Goal: Task Accomplishment & Management: Manage account settings

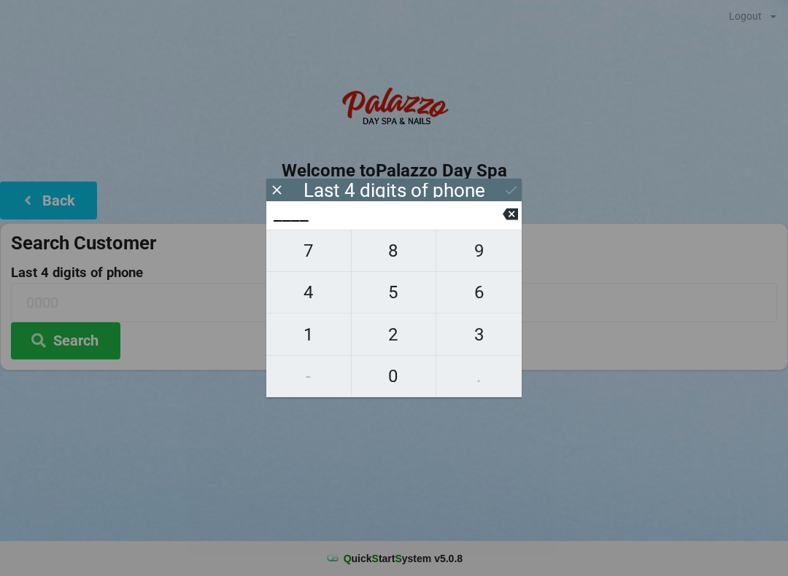
click at [303, 298] on span "4" at bounding box center [308, 292] width 85 height 31
type input "4___"
click at [395, 294] on span "5" at bounding box center [394, 292] width 85 height 31
type input "45__"
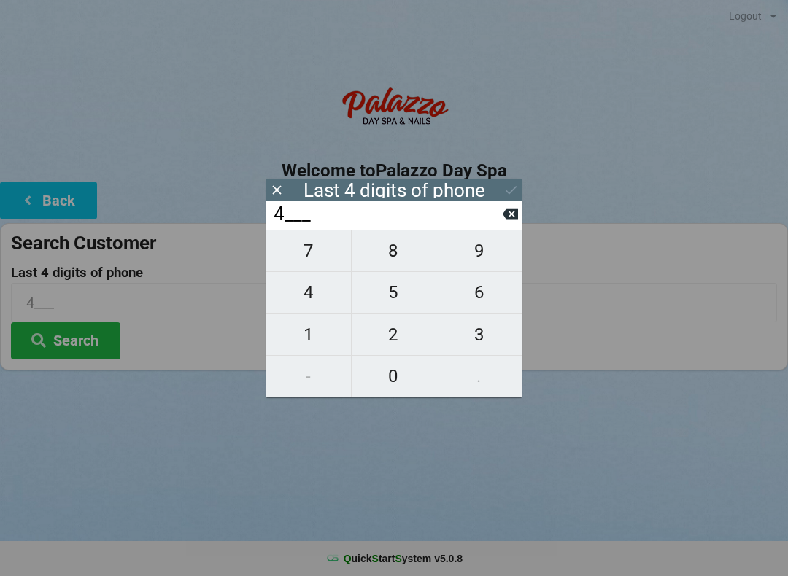
type input "45__"
click at [301, 332] on span "1" at bounding box center [308, 335] width 85 height 31
type input "451_"
click at [382, 335] on span "2" at bounding box center [394, 335] width 85 height 31
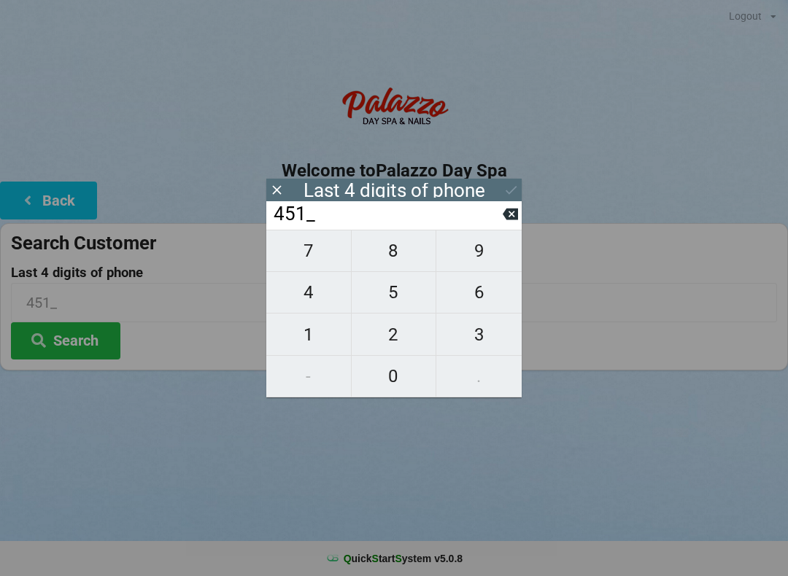
type input "4512"
click at [505, 187] on icon at bounding box center [510, 189] width 15 height 15
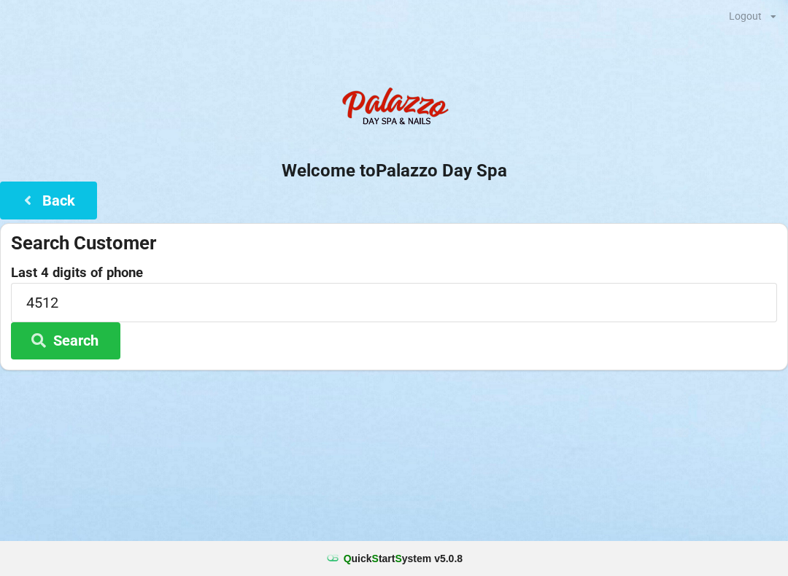
click at [88, 337] on button "Search" at bounding box center [65, 340] width 109 height 37
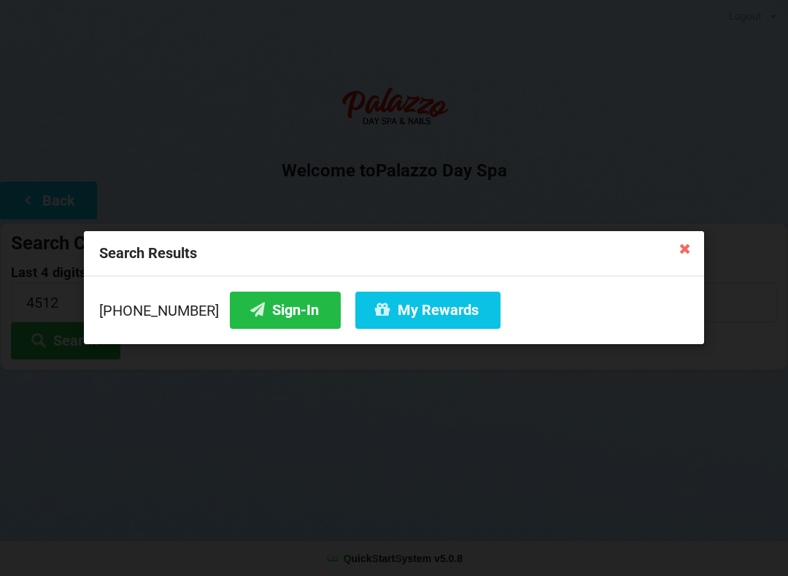
click at [252, 309] on button "Sign-In" at bounding box center [285, 310] width 111 height 37
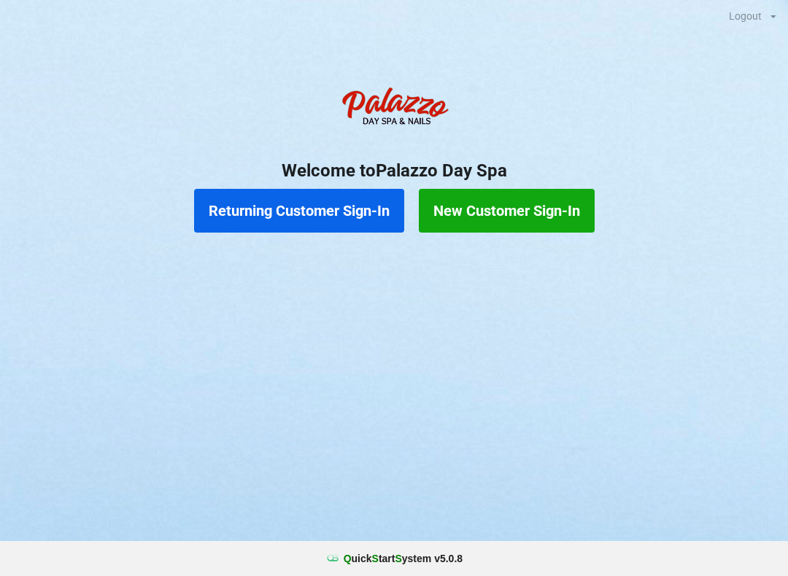
click at [293, 225] on button "Returning Customer Sign-In" at bounding box center [299, 211] width 210 height 44
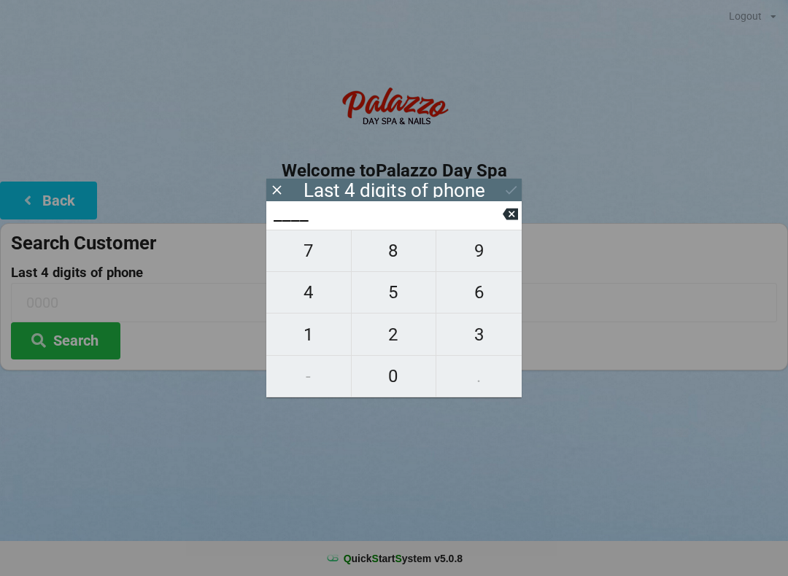
click at [306, 256] on span "7" at bounding box center [308, 251] width 85 height 31
type input "7___"
click at [490, 288] on span "6" at bounding box center [478, 292] width 85 height 31
type input "76__"
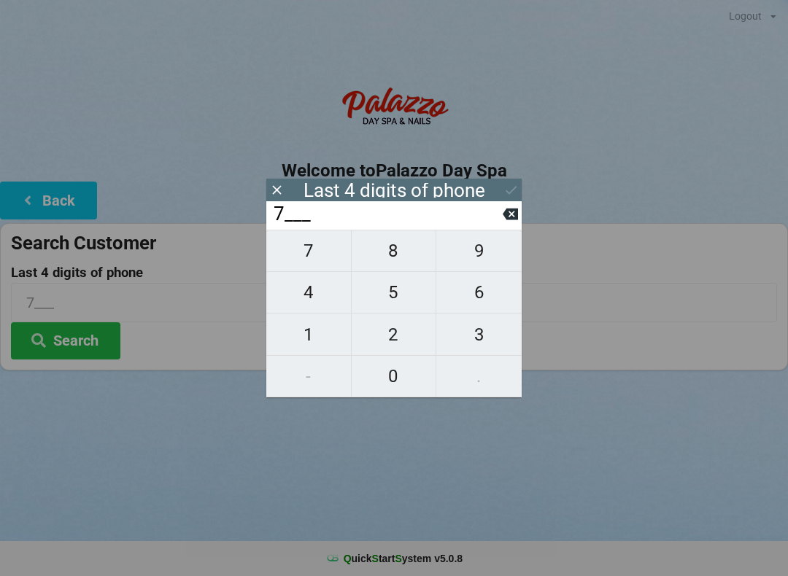
type input "76__"
click at [488, 285] on span "6" at bounding box center [478, 292] width 85 height 31
type input "766_"
click at [402, 331] on span "2" at bounding box center [394, 335] width 85 height 31
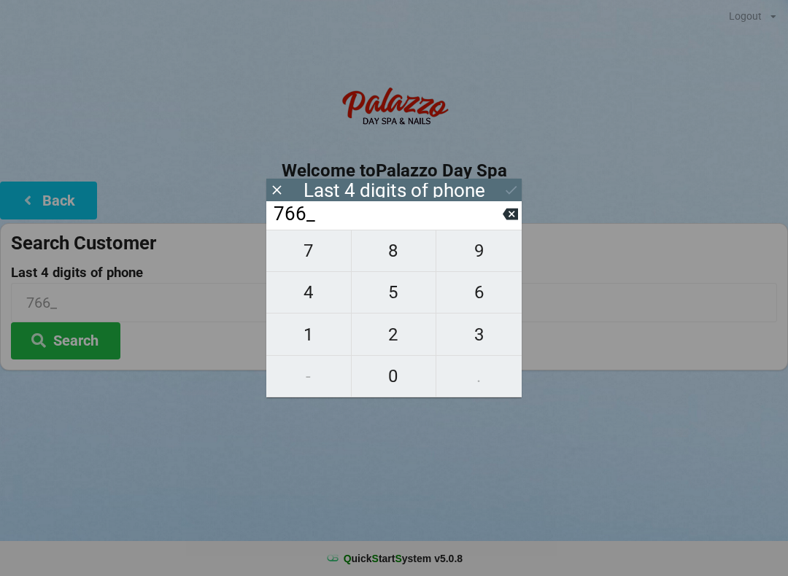
type input "7662"
click at [503, 185] on icon at bounding box center [510, 189] width 15 height 15
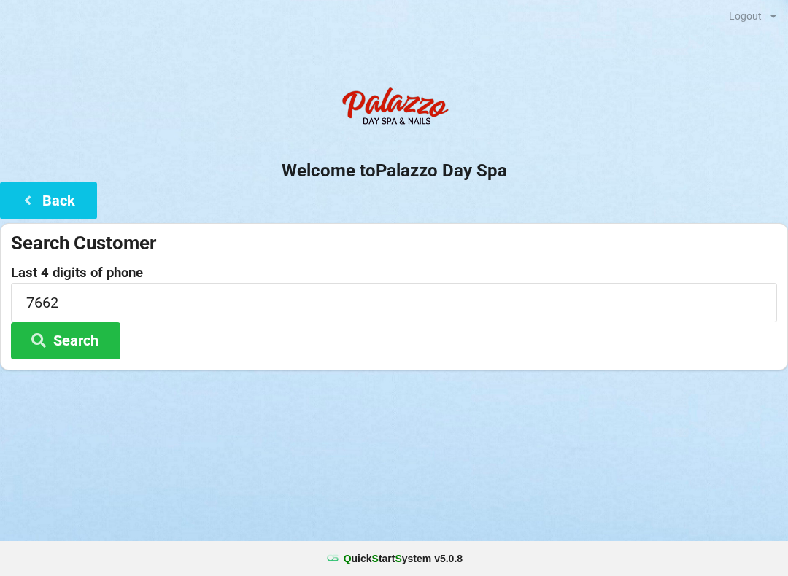
click at [74, 349] on button "Search" at bounding box center [65, 340] width 109 height 37
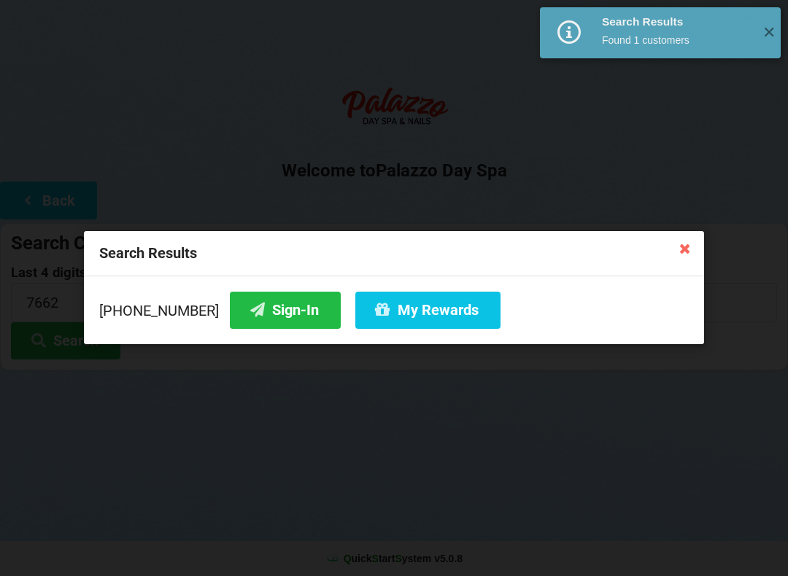
click at [263, 303] on button "Sign-In" at bounding box center [285, 310] width 111 height 37
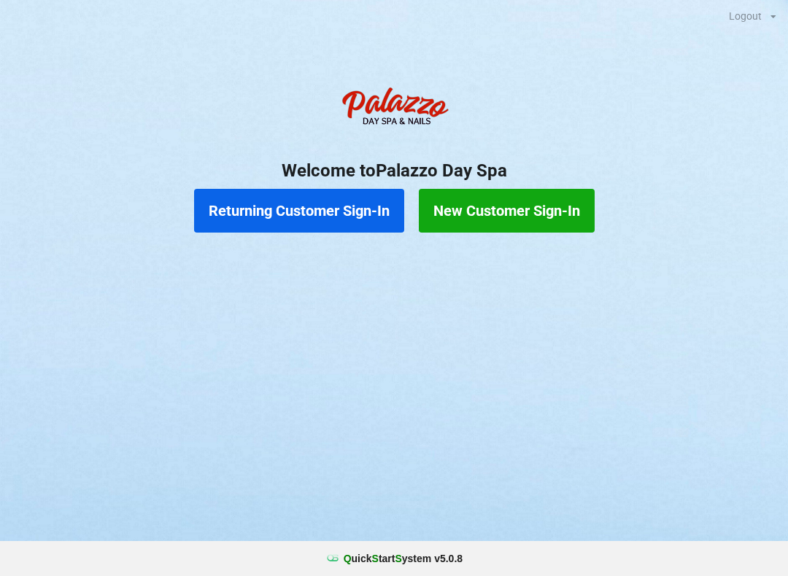
click at [535, 212] on button "New Customer Sign-In" at bounding box center [507, 211] width 176 height 44
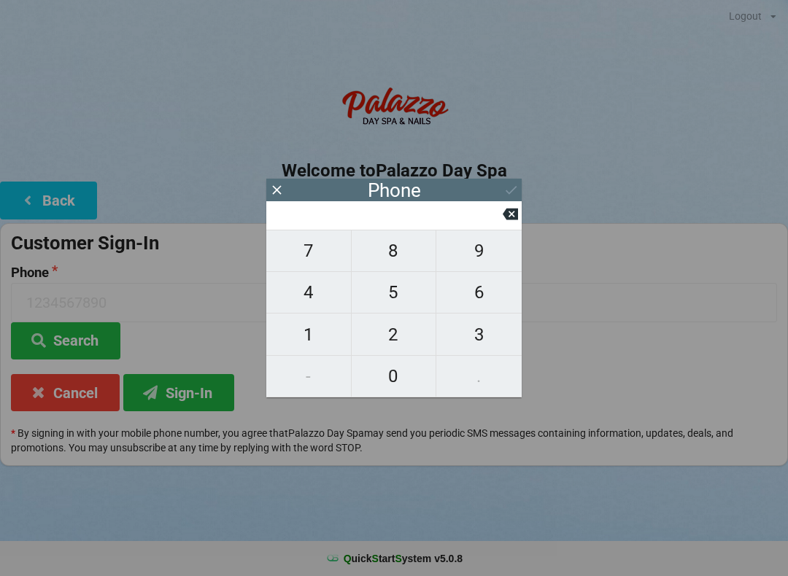
click at [476, 298] on span "6" at bounding box center [478, 292] width 85 height 31
type input "6"
click at [389, 252] on span "8" at bounding box center [394, 251] width 85 height 31
type input "68"
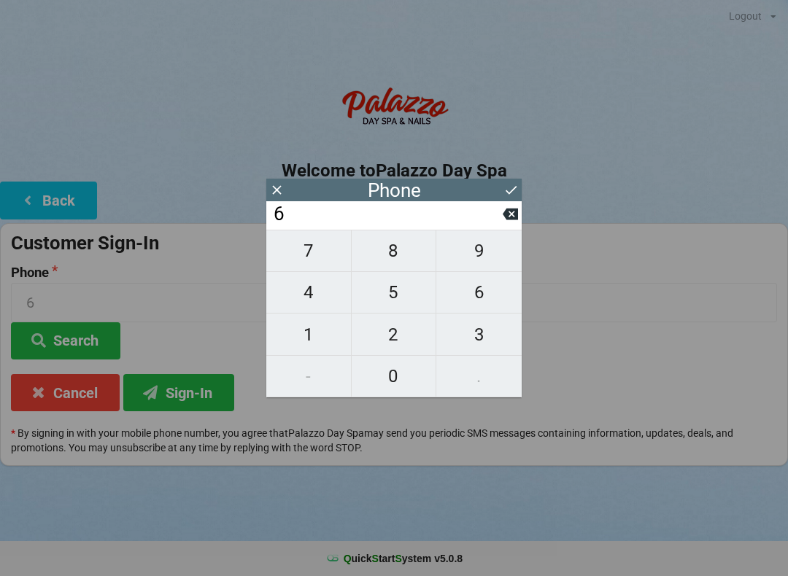
type input "68"
click at [397, 294] on span "5" at bounding box center [394, 292] width 85 height 31
type input "685"
click at [480, 340] on span "3" at bounding box center [478, 335] width 85 height 31
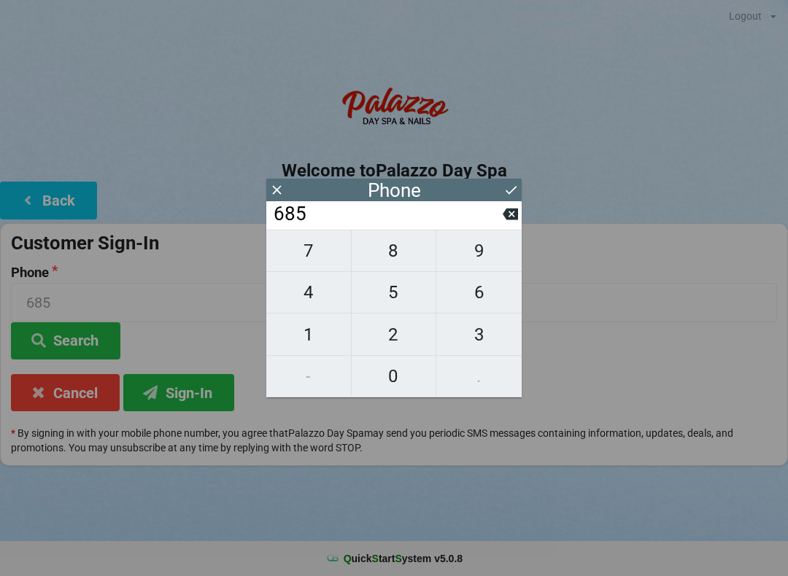
type input "6853"
click at [507, 193] on icon at bounding box center [510, 189] width 15 height 15
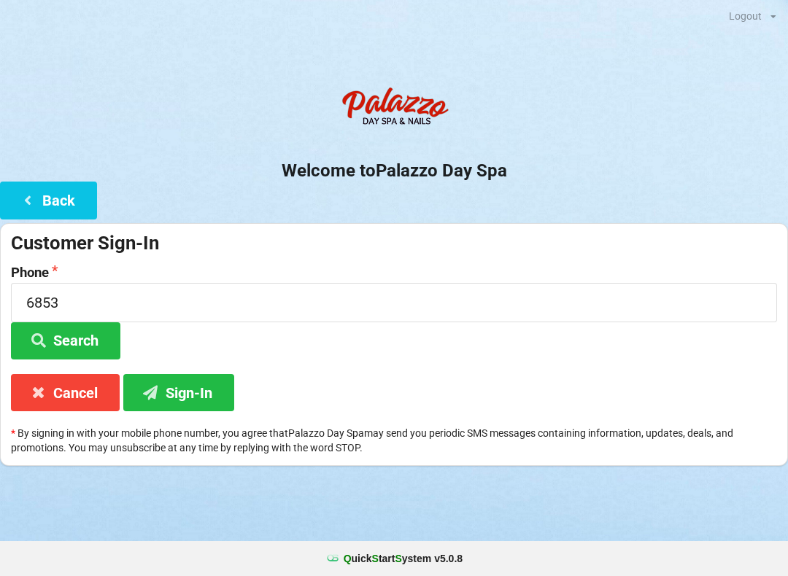
click at [100, 331] on button "Search" at bounding box center [65, 340] width 109 height 37
click at [196, 390] on button "Sign-In" at bounding box center [178, 392] width 111 height 37
click at [96, 340] on button "Search" at bounding box center [65, 340] width 109 height 37
click at [117, 305] on input "6853" at bounding box center [394, 302] width 766 height 39
click at [531, 193] on div "Welcome to Palazzo Day Spa Back Customer Sign-In Phone 6853 Search Cancel Sign-…" at bounding box center [394, 273] width 788 height 387
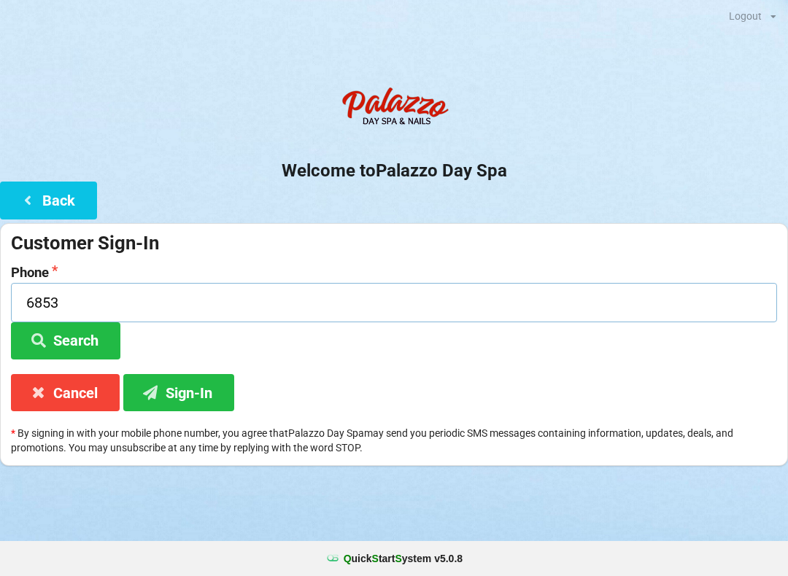
click at [144, 301] on input "6853" at bounding box center [394, 302] width 766 height 39
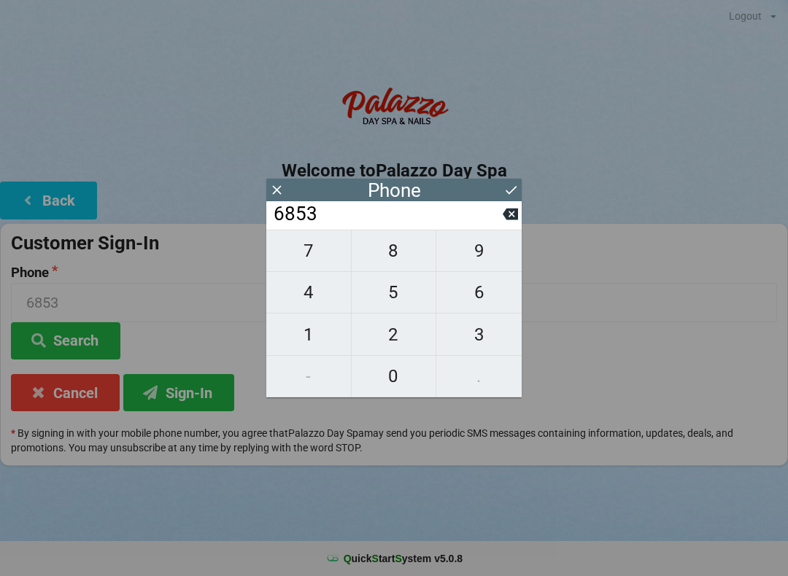
click at [517, 213] on icon at bounding box center [510, 213] width 15 height 15
click at [510, 216] on icon at bounding box center [510, 215] width 15 height 12
click at [507, 220] on icon at bounding box center [510, 215] width 15 height 12
type input "6"
click at [507, 220] on icon at bounding box center [510, 215] width 15 height 12
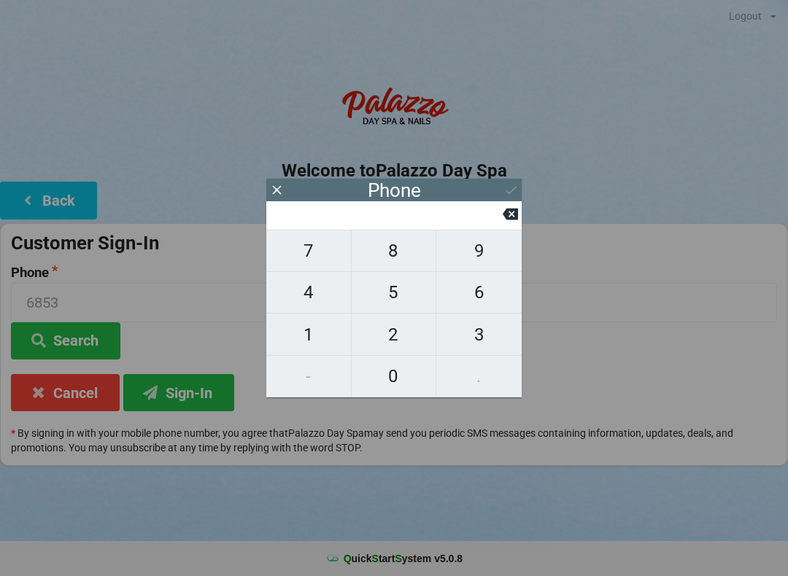
click at [505, 214] on icon at bounding box center [510, 213] width 15 height 15
click at [307, 296] on span "4" at bounding box center [308, 292] width 85 height 31
type input "4"
click at [385, 372] on span "0" at bounding box center [394, 376] width 85 height 31
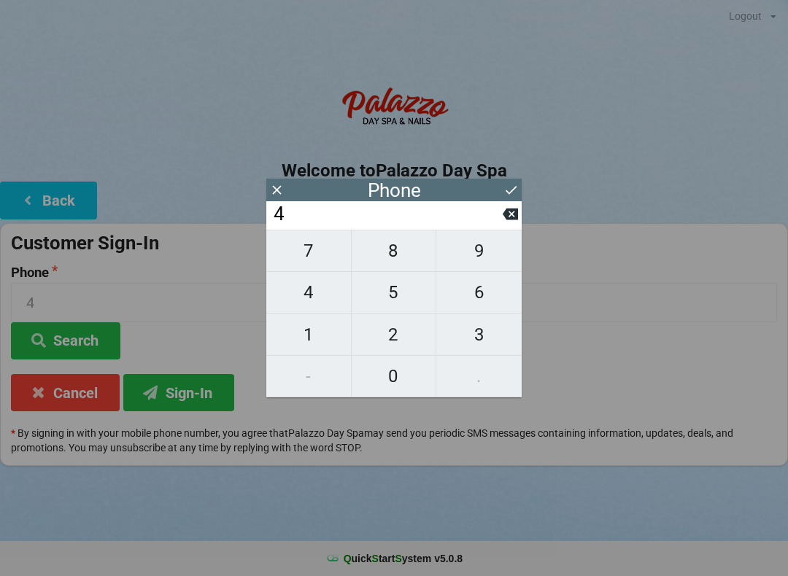
type input "40"
click at [306, 263] on span "7" at bounding box center [308, 251] width 85 height 31
type input "407"
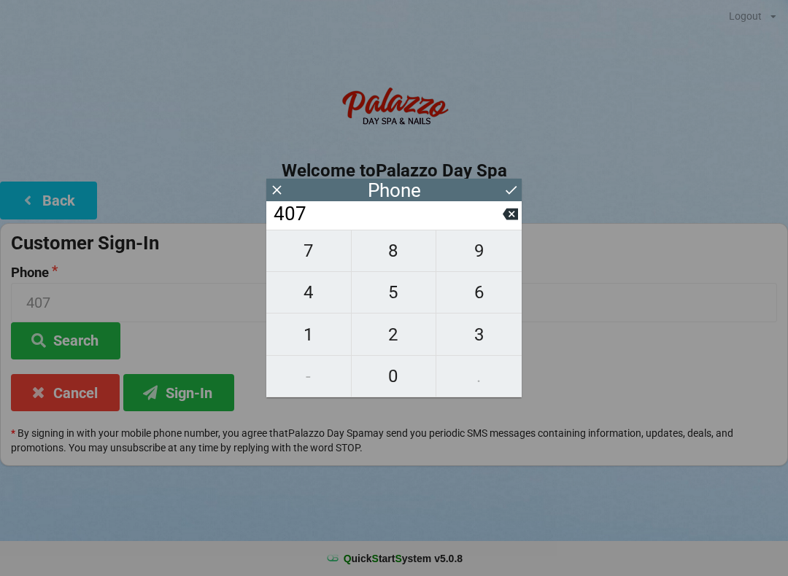
click at [306, 305] on span "4" at bounding box center [308, 292] width 85 height 31
type input "4074"
click at [399, 258] on span "8" at bounding box center [394, 251] width 85 height 31
type input "40748"
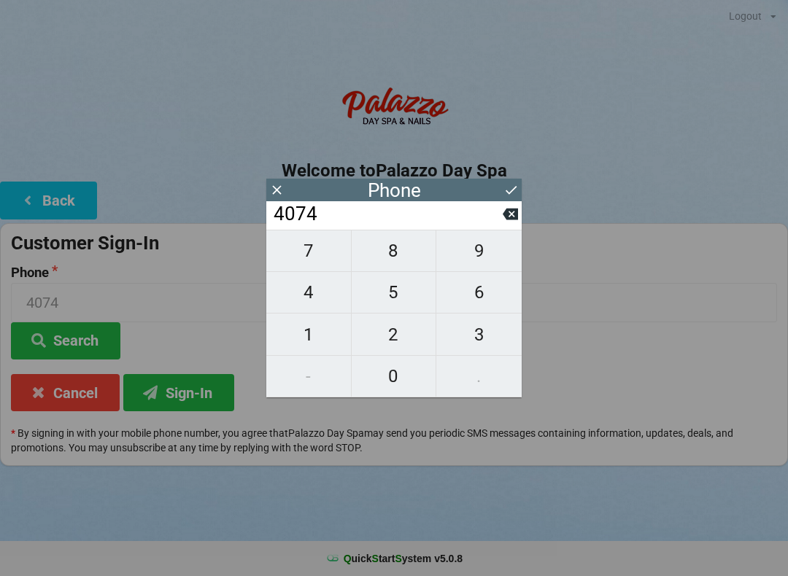
type input "40748"
click at [303, 303] on span "4" at bounding box center [308, 292] width 85 height 31
type input "407484"
click at [471, 299] on span "6" at bounding box center [478, 292] width 85 height 31
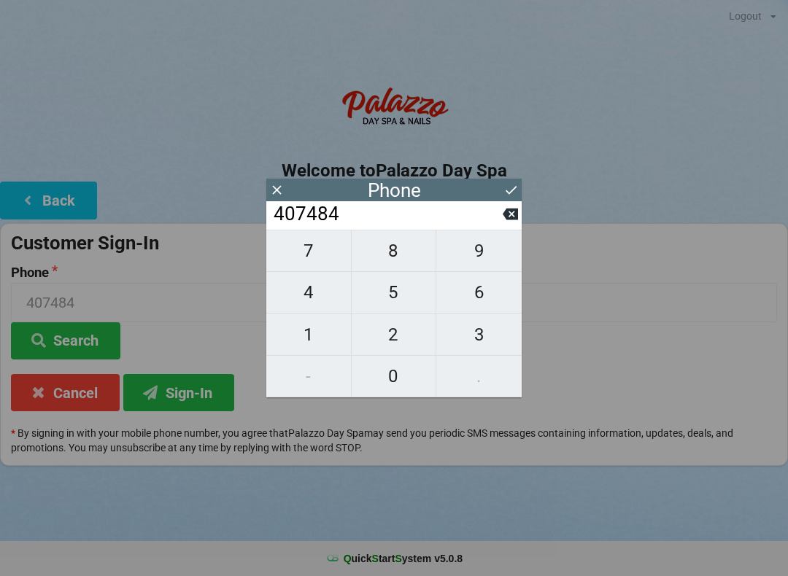
type input "4074846"
click at [400, 249] on span "8" at bounding box center [394, 251] width 85 height 31
type input "40748468"
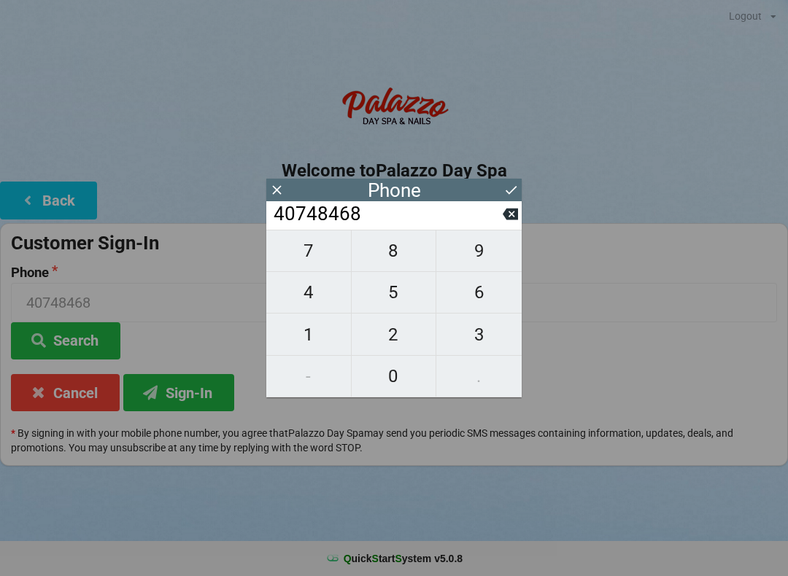
click at [387, 308] on span "5" at bounding box center [394, 292] width 85 height 31
type input "407484685"
click at [478, 335] on span "3" at bounding box center [478, 335] width 85 height 31
type input "4074846853"
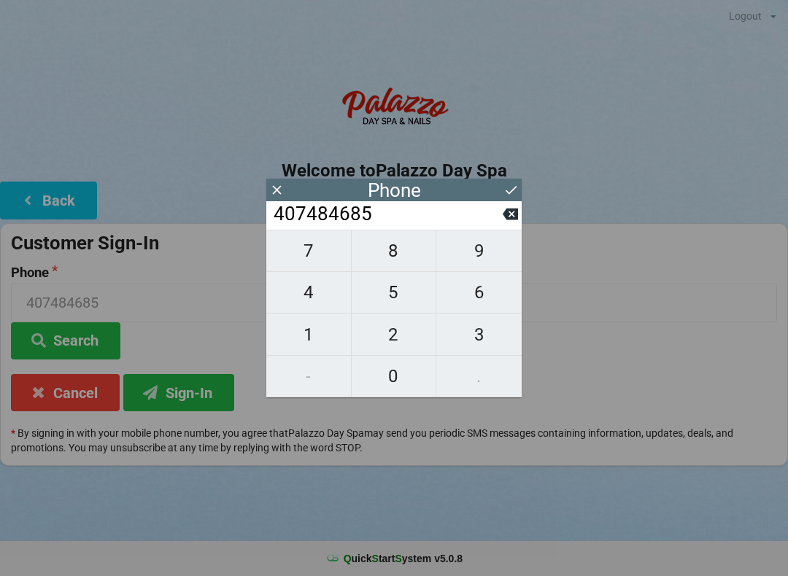
type input "4074846853"
click at [503, 188] on icon at bounding box center [510, 189] width 15 height 15
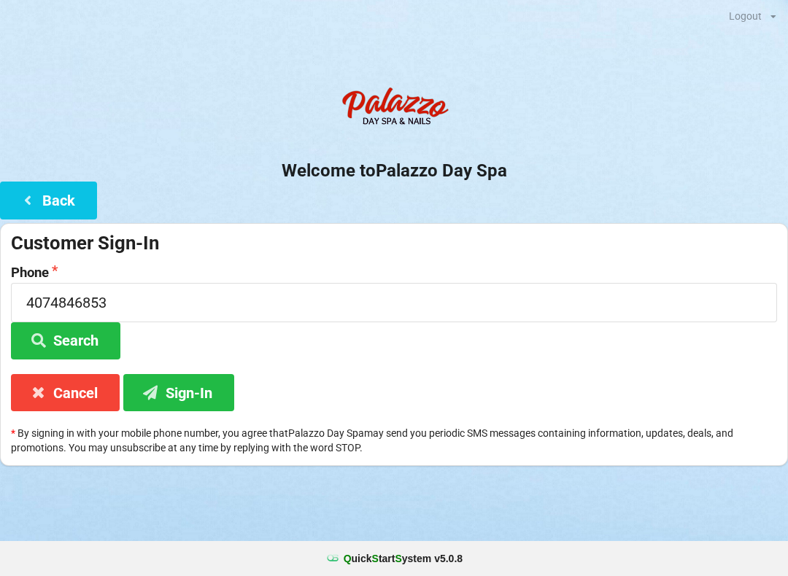
click at [99, 344] on button "Search" at bounding box center [65, 340] width 109 height 37
click at [201, 397] on button "Sign-In" at bounding box center [178, 392] width 111 height 37
click at [198, 388] on button "Sign-In" at bounding box center [178, 392] width 111 height 37
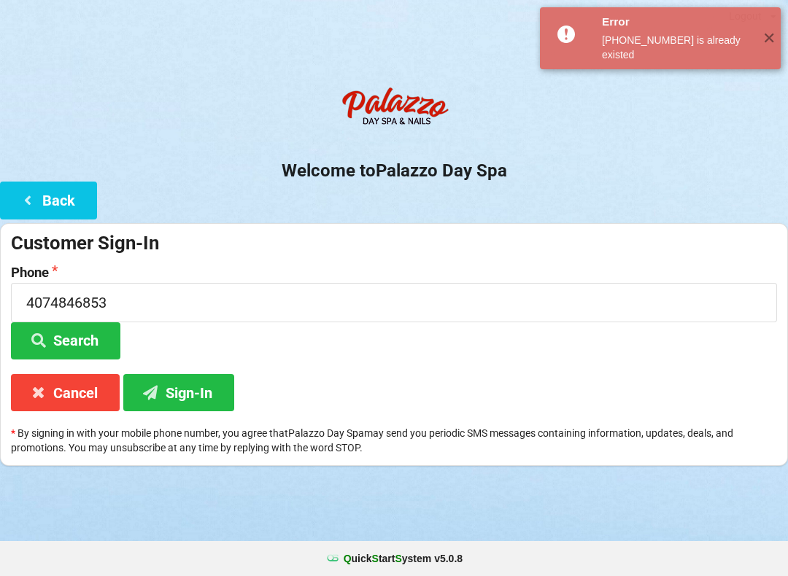
click at [777, 44] on div "✕" at bounding box center [768, 38] width 24 height 62
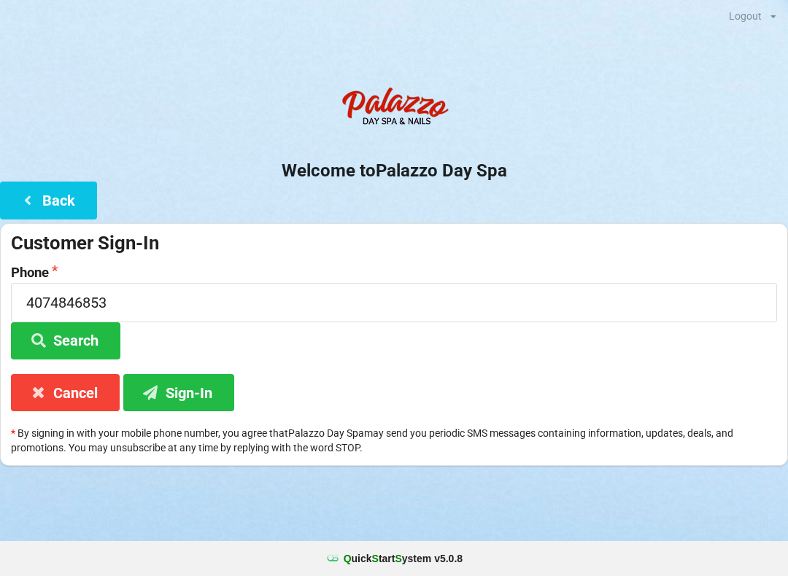
click at [81, 392] on button "Cancel" at bounding box center [65, 392] width 109 height 37
click at [76, 388] on button "Cancel" at bounding box center [65, 392] width 109 height 37
click at [35, 397] on icon at bounding box center [39, 392] width 18 height 12
click at [740, 55] on div "Sign-In" at bounding box center [394, 54] width 788 height 29
